Goal: Information Seeking & Learning: Learn about a topic

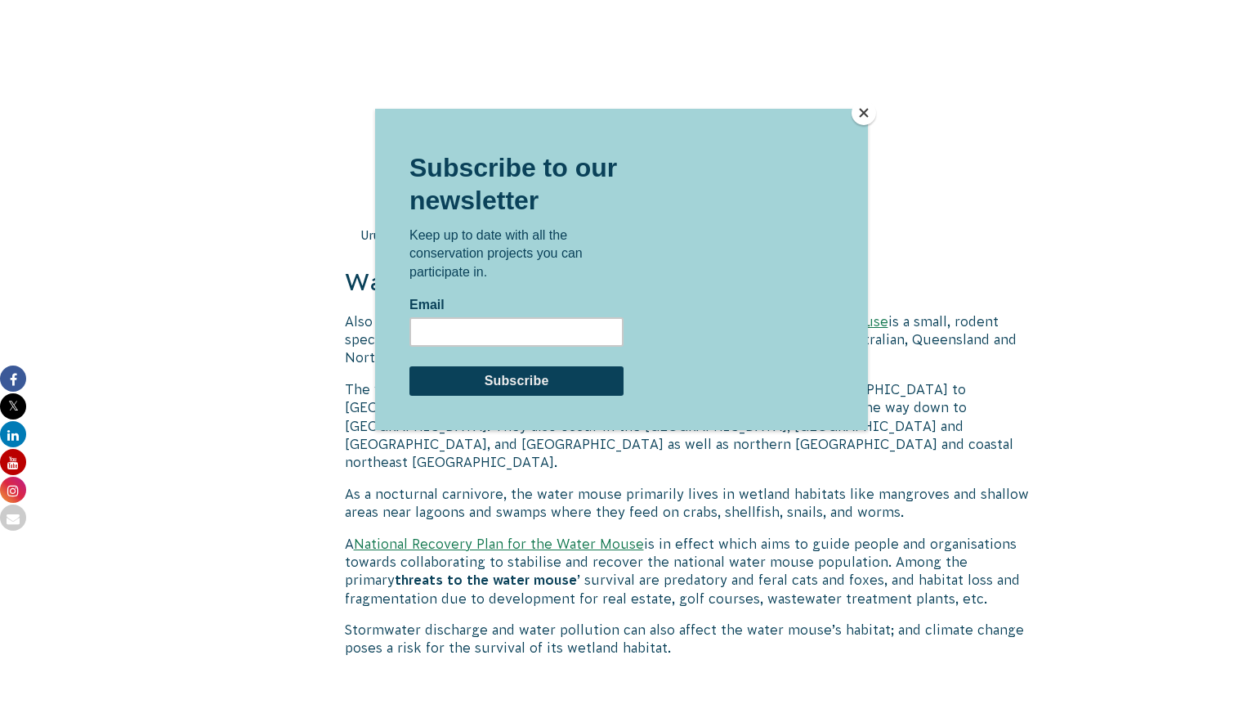
scroll to position [1658, 0]
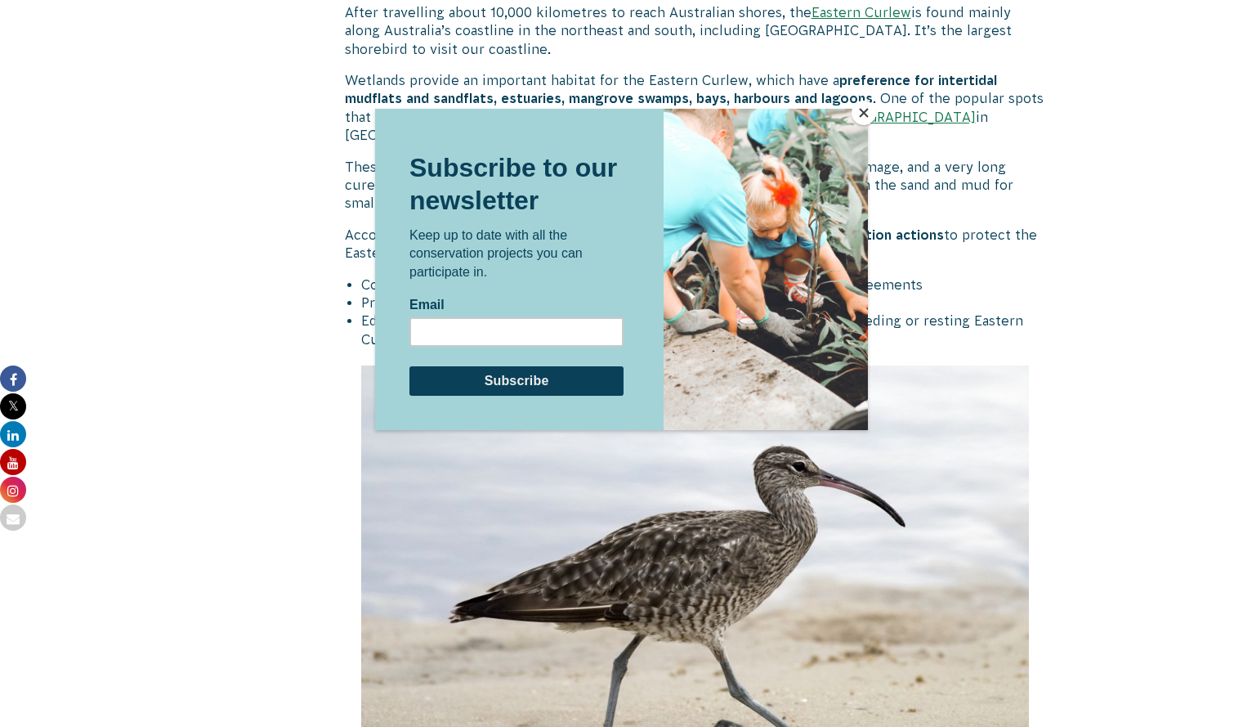
click at [862, 115] on button "Close" at bounding box center [864, 113] width 25 height 25
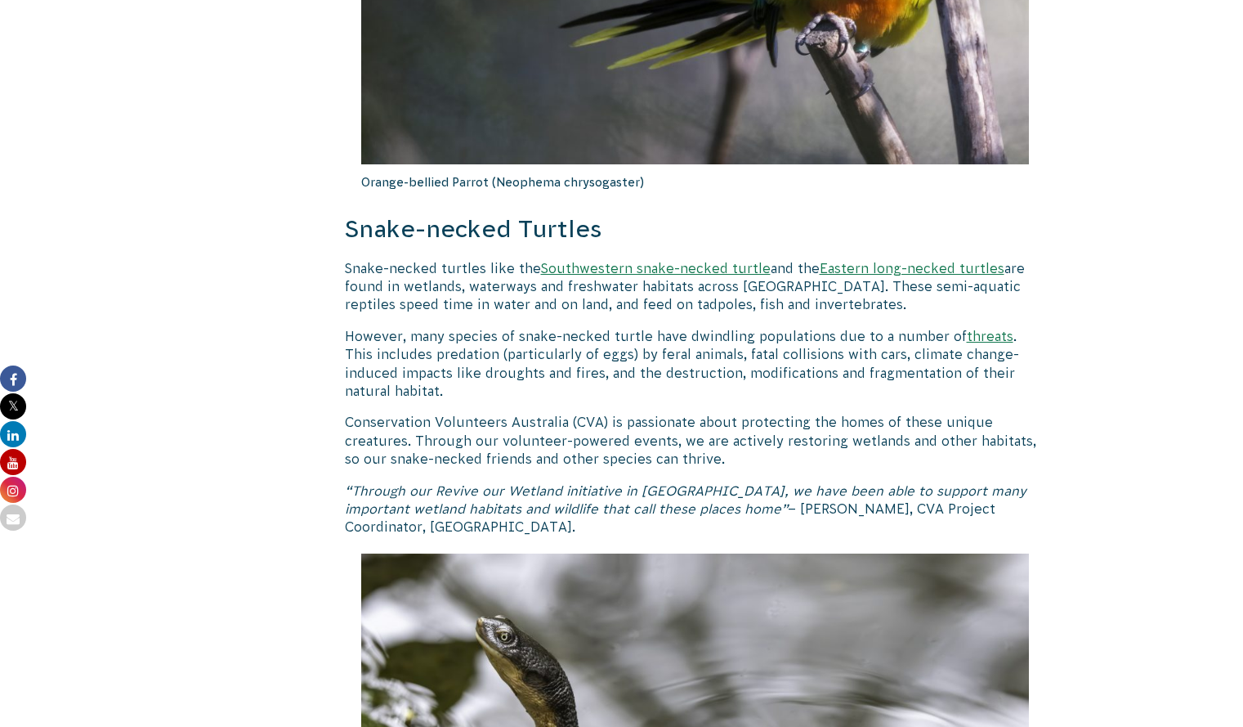
scroll to position [4836, 0]
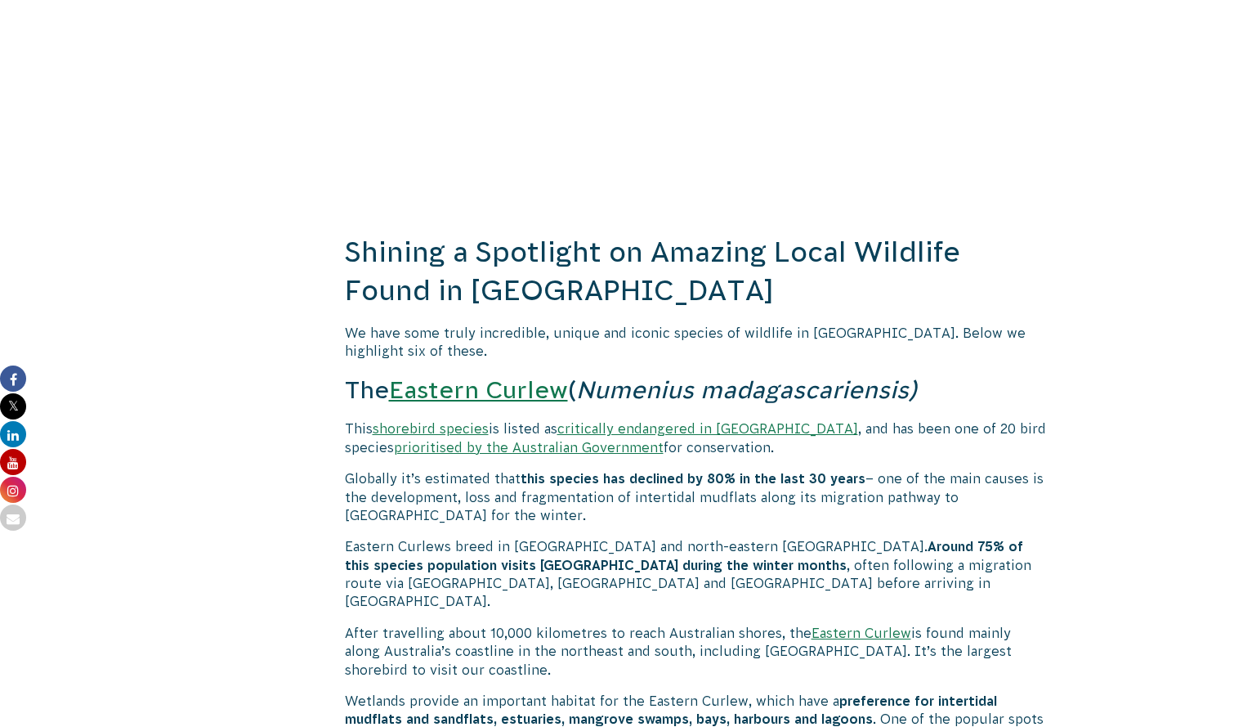
scroll to position [1037, 0]
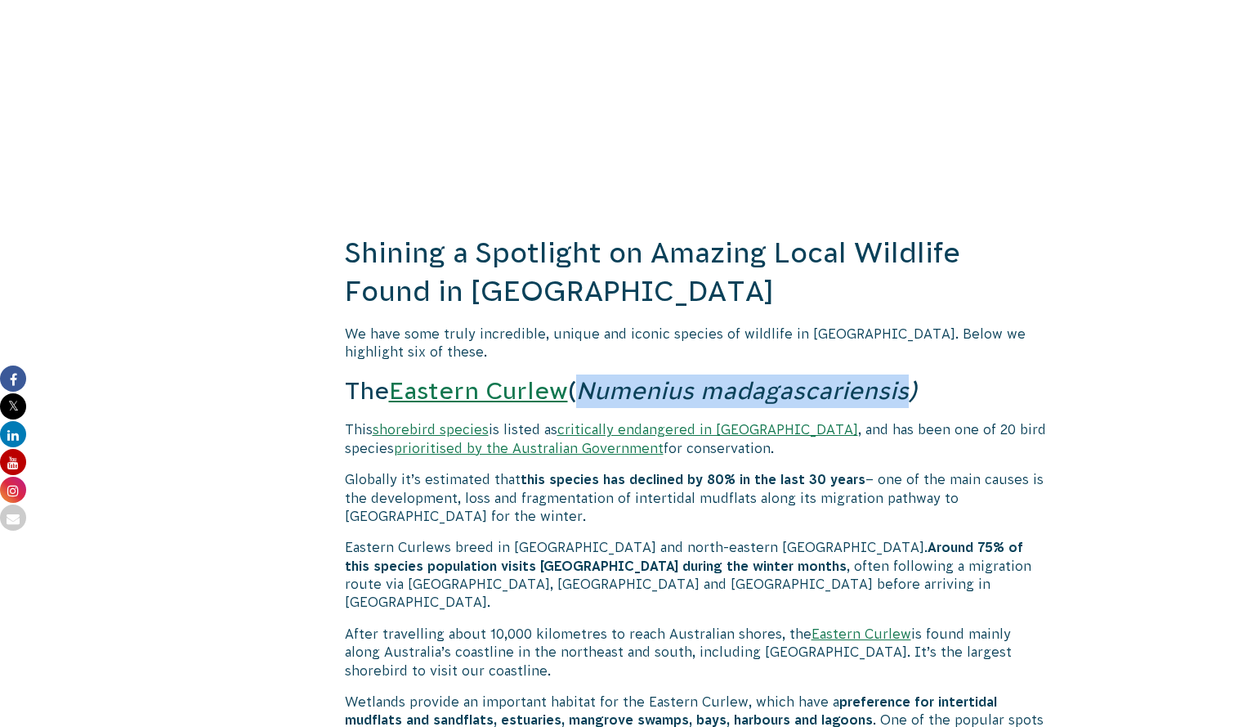
drag, startPoint x: 590, startPoint y: 394, endPoint x: 915, endPoint y: 400, distance: 324.6
click at [915, 400] on em "Numenius madagascariensis)" at bounding box center [746, 390] width 341 height 27
copy em "Numenius madagascariensis"
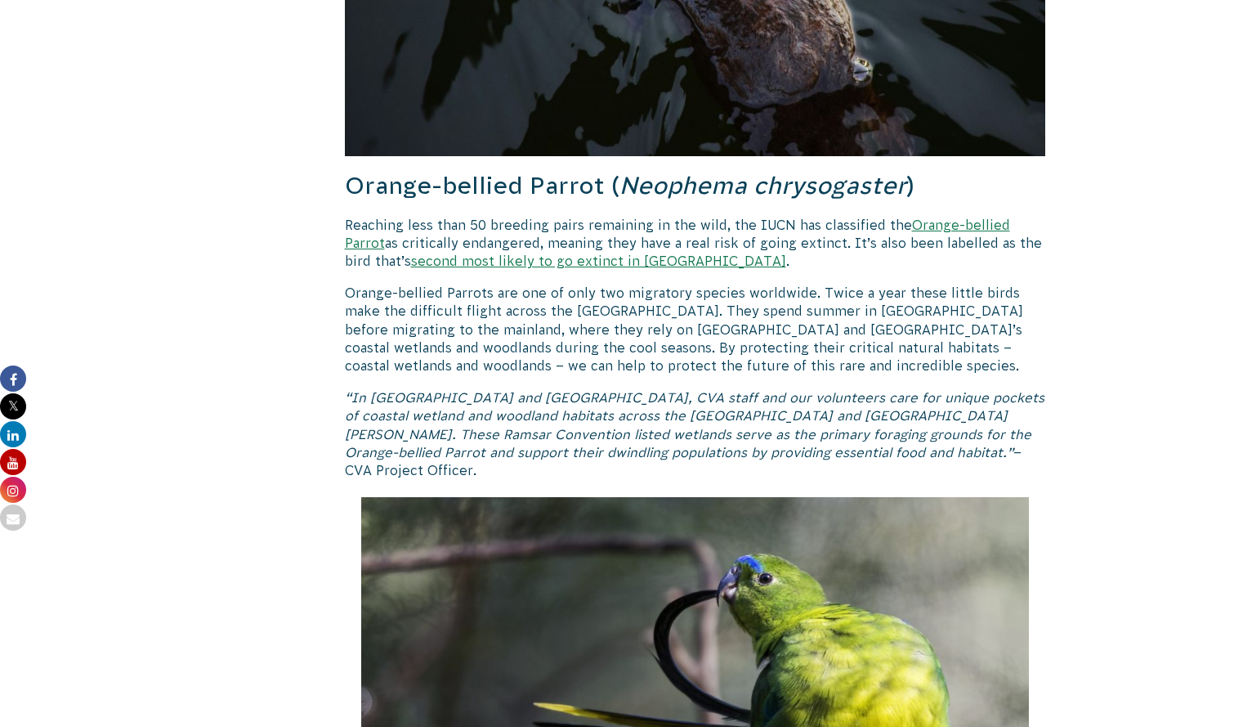
scroll to position [4040, 0]
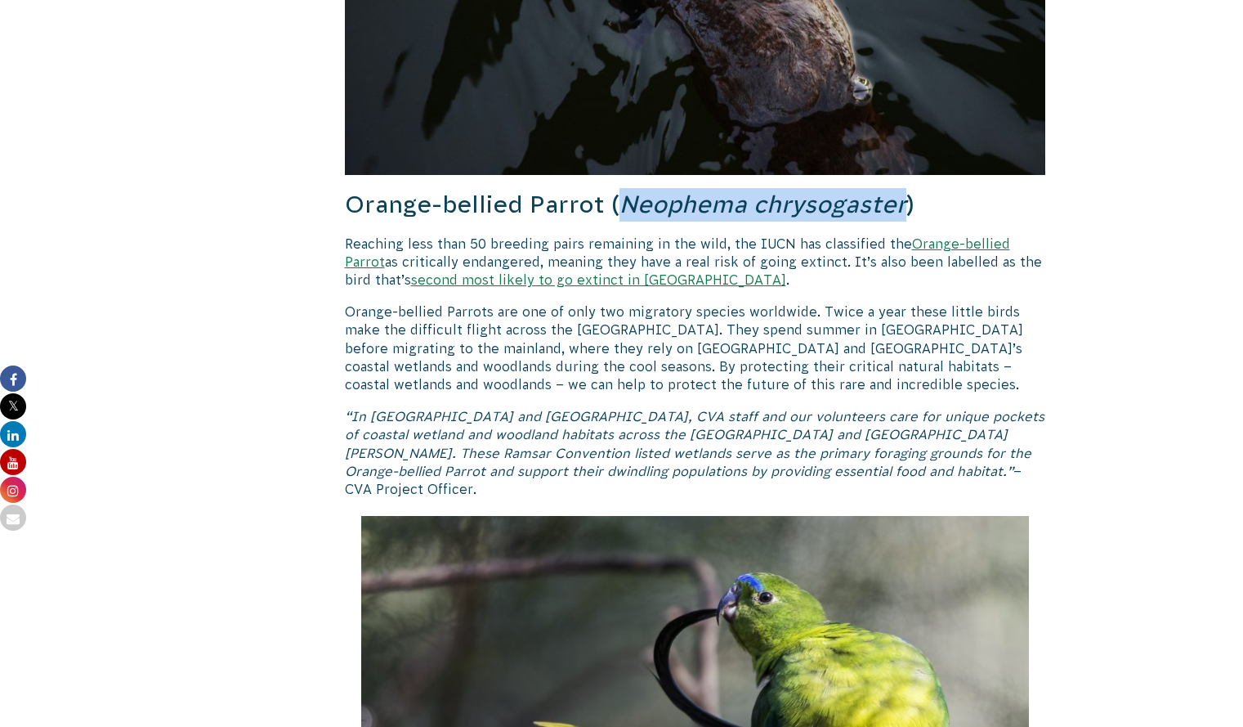
drag, startPoint x: 896, startPoint y: 151, endPoint x: 619, endPoint y: 152, distance: 277.1
click at [620, 190] on em "Neophema chrysogaster" at bounding box center [763, 203] width 287 height 27
copy em "Neophema chrysogaster"
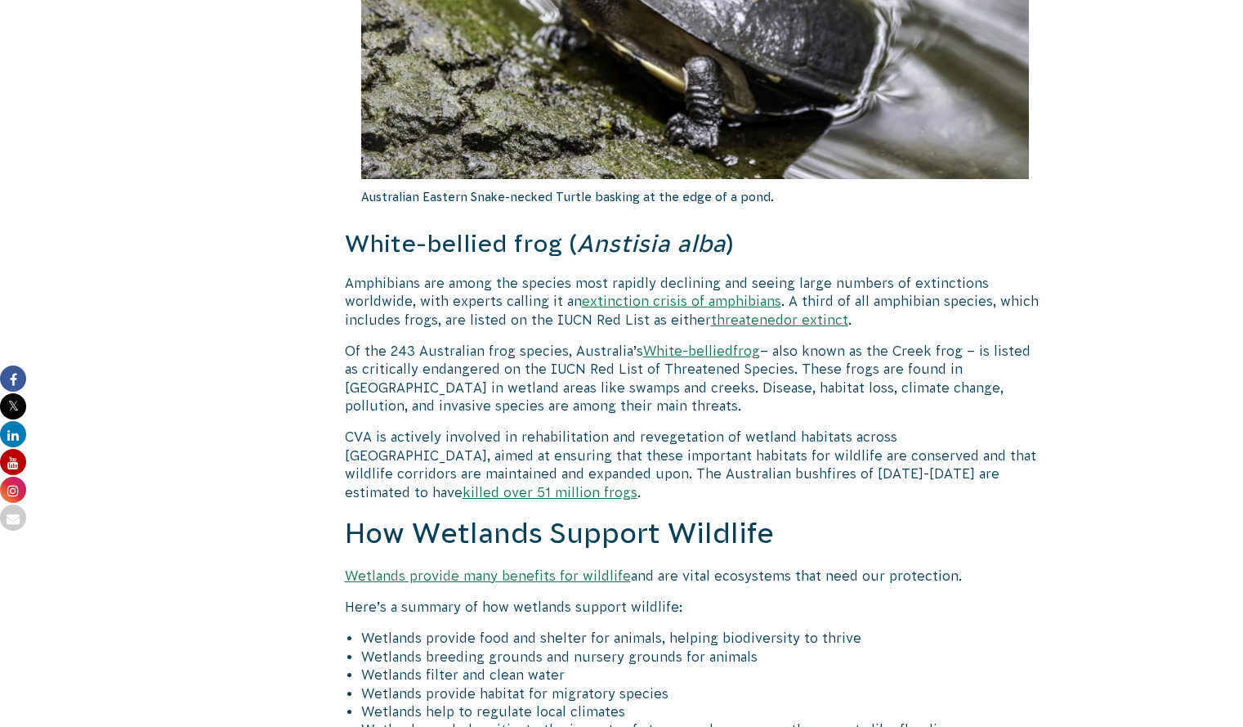
scroll to position [5658, 0]
drag, startPoint x: 576, startPoint y: 174, endPoint x: 716, endPoint y: 180, distance: 140.7
click at [716, 229] on em "Anstisia alba" at bounding box center [651, 242] width 149 height 27
copy em "Anstisia alba"
click at [837, 226] on h3 "White-bellied frog ( Anstisia alba )" at bounding box center [695, 243] width 701 height 34
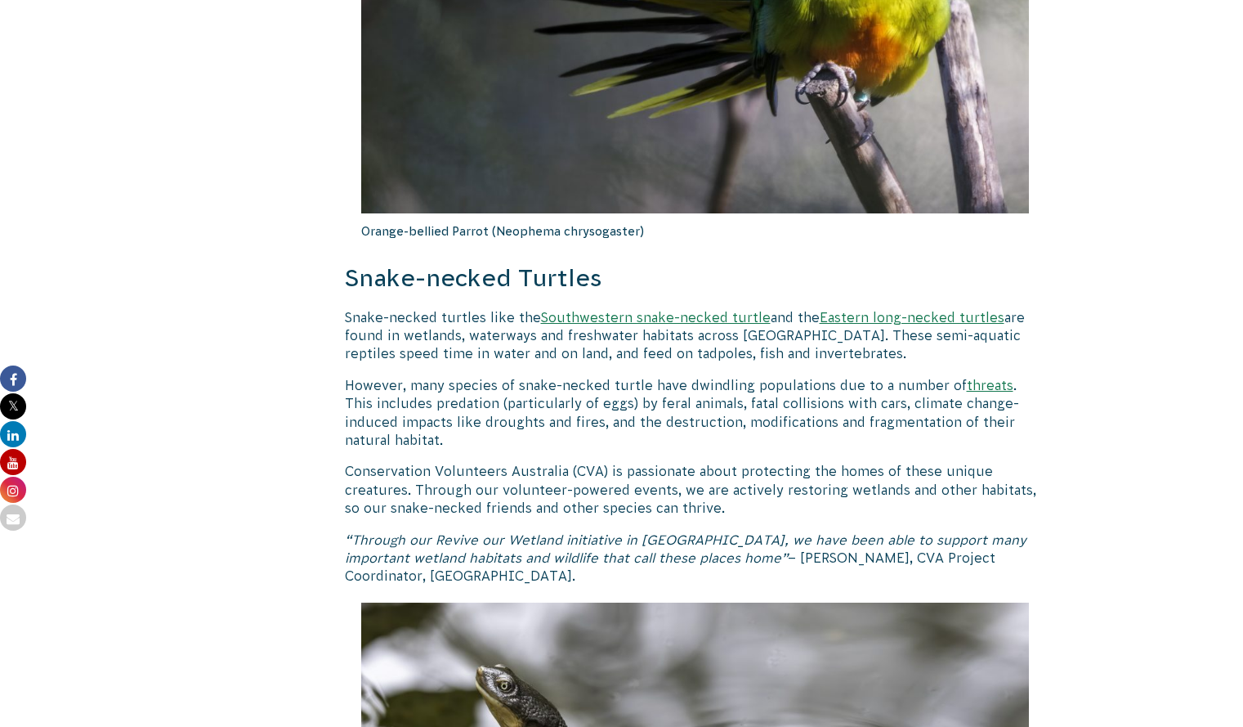
scroll to position [4773, 0]
